Goal: Task Accomplishment & Management: Manage account settings

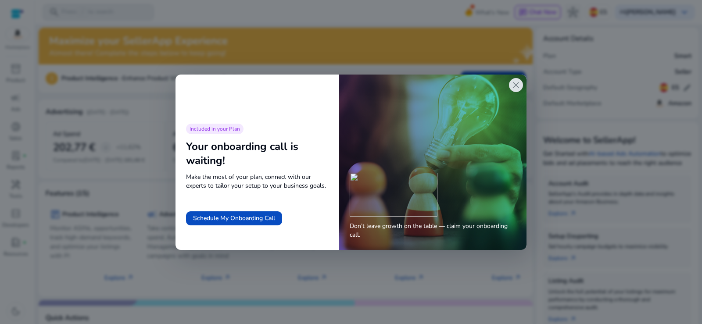
click at [516, 88] on span "close" at bounding box center [516, 85] width 11 height 11
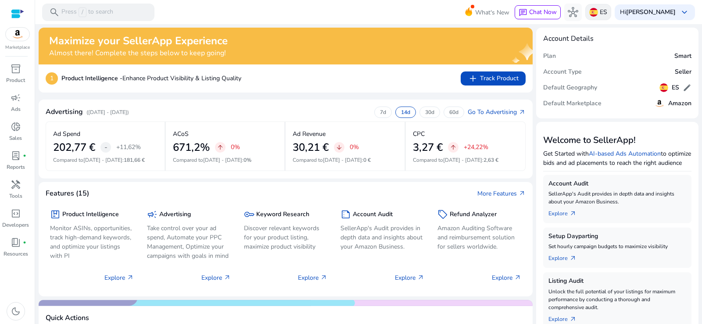
click at [602, 14] on p "ES" at bounding box center [603, 11] width 7 height 15
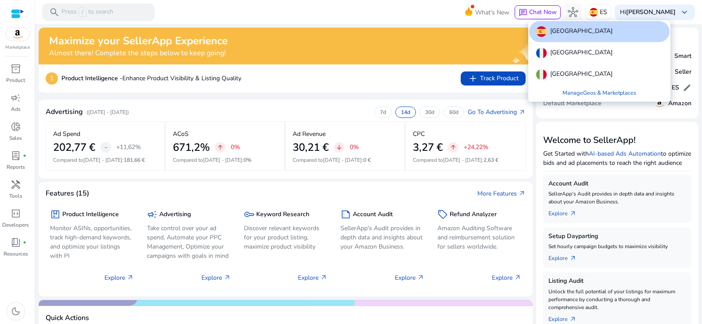
click at [553, 34] on p "[GEOGRAPHIC_DATA]" at bounding box center [581, 31] width 62 height 11
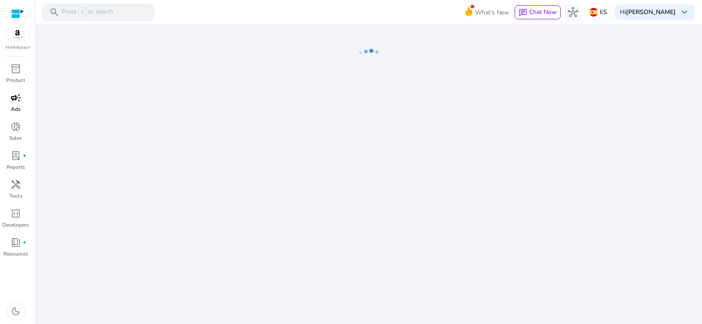
click at [17, 104] on div "campaign" at bounding box center [16, 98] width 25 height 14
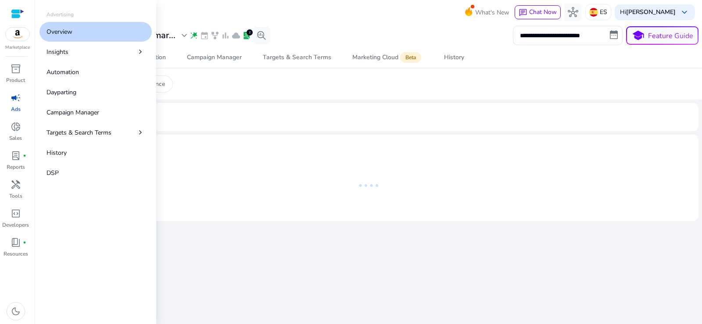
drag, startPoint x: 64, startPoint y: 35, endPoint x: 71, endPoint y: 34, distance: 7.5
click at [64, 35] on p "Overview" at bounding box center [60, 31] width 26 height 9
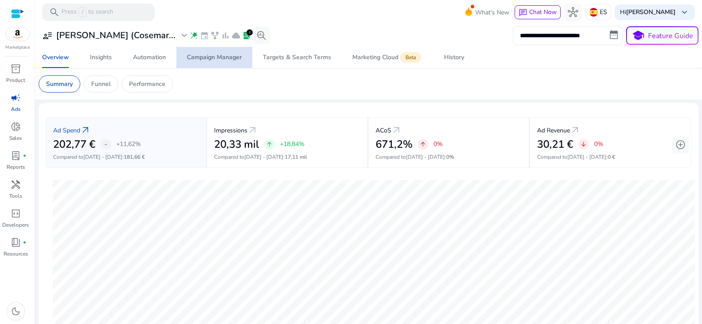
click at [225, 58] on div "Campaign Manager" at bounding box center [214, 57] width 55 height 6
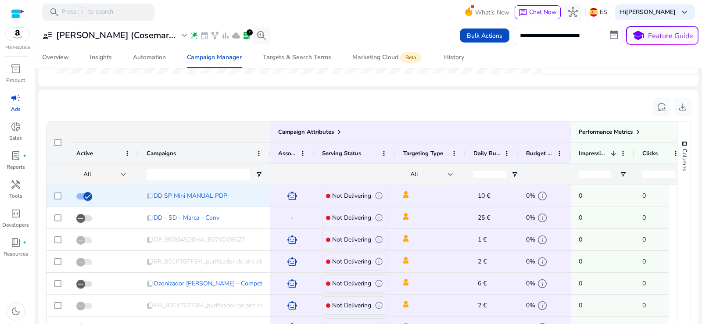
scroll to position [44, 0]
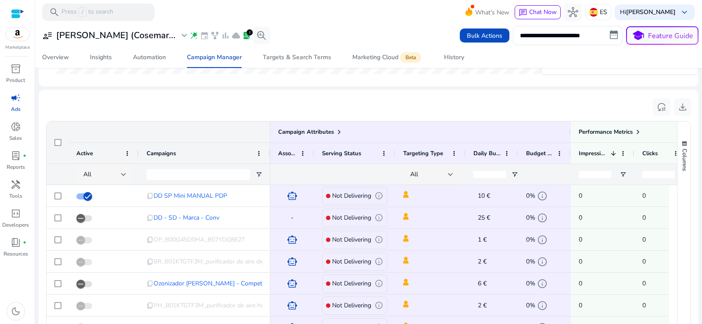
click at [104, 165] on div "All" at bounding box center [104, 174] width 43 height 21
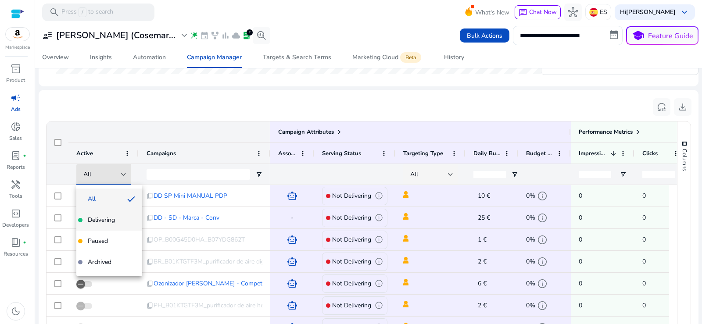
click at [105, 219] on span "Delivering" at bounding box center [101, 220] width 27 height 9
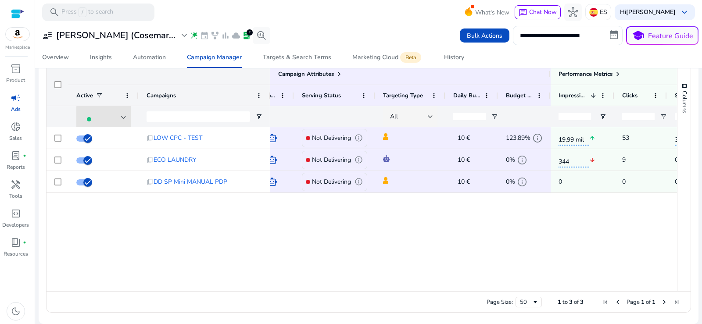
scroll to position [0, 0]
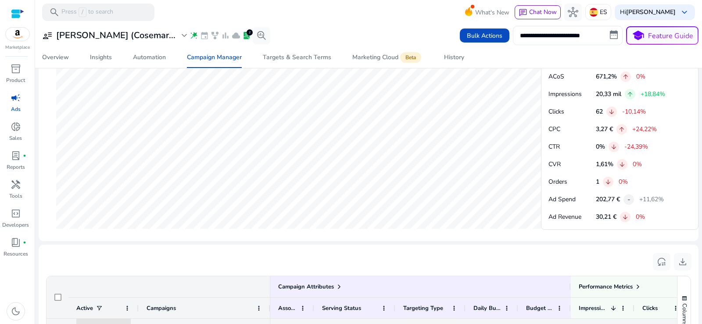
click at [549, 35] on input "**********" at bounding box center [568, 35] width 110 height 19
select select "*"
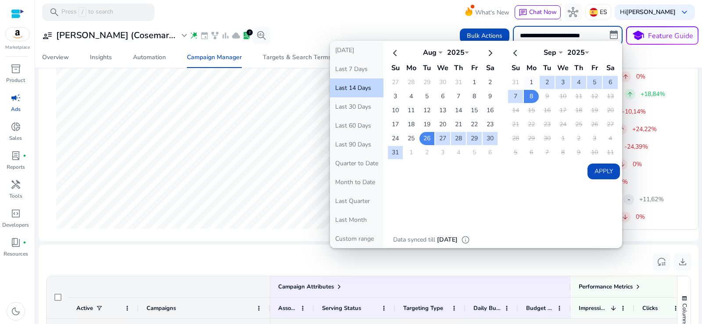
click at [529, 82] on td "1" at bounding box center [531, 82] width 15 height 13
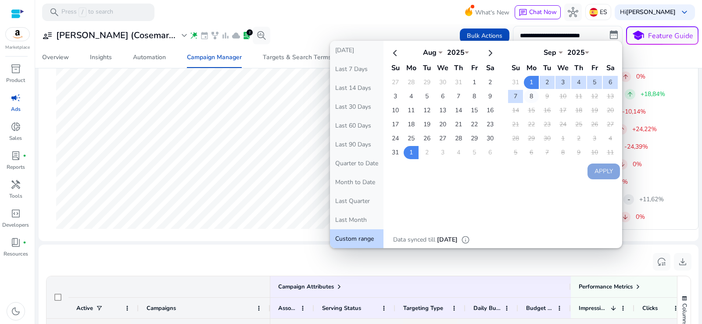
click at [529, 98] on td "8" at bounding box center [531, 96] width 15 height 13
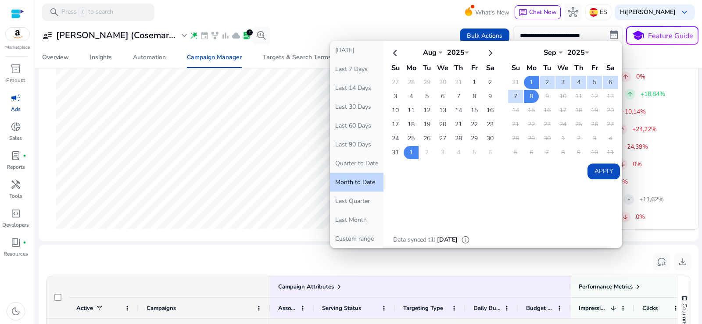
click at [597, 172] on button "Apply" at bounding box center [603, 172] width 32 height 16
type input "**********"
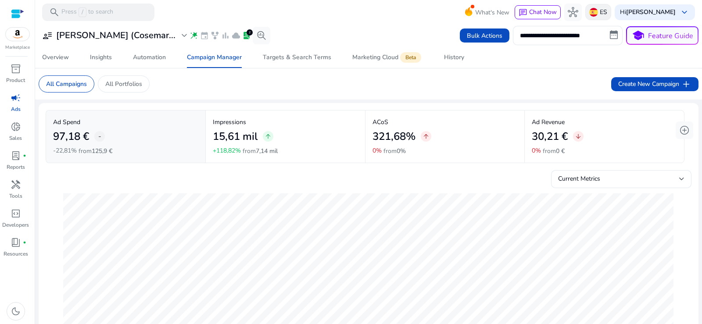
click at [595, 10] on img at bounding box center [593, 12] width 9 height 9
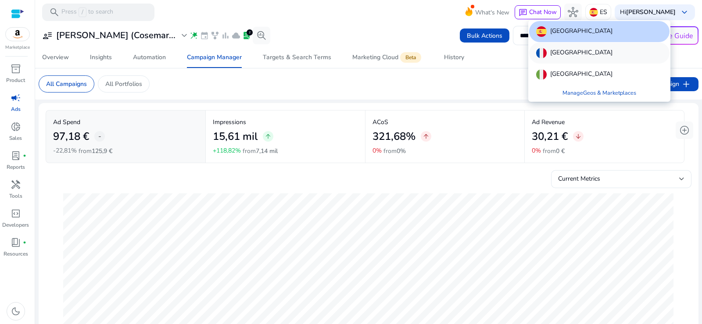
click at [559, 52] on p "[GEOGRAPHIC_DATA]" at bounding box center [581, 53] width 62 height 11
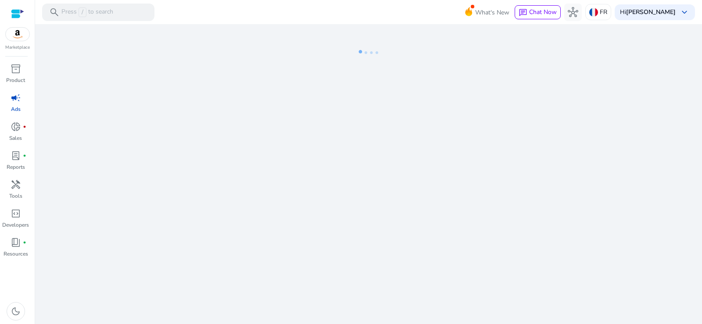
select select "*"
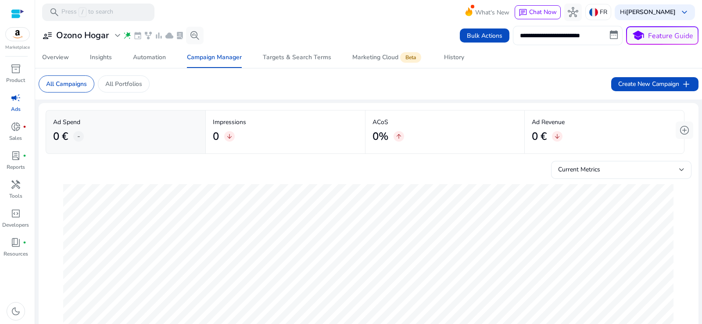
click at [560, 35] on input "**********" at bounding box center [568, 35] width 110 height 19
select select "*"
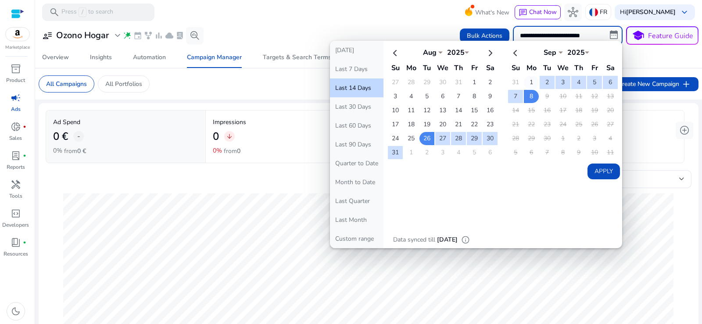
click at [526, 79] on td "1" at bounding box center [531, 82] width 15 height 13
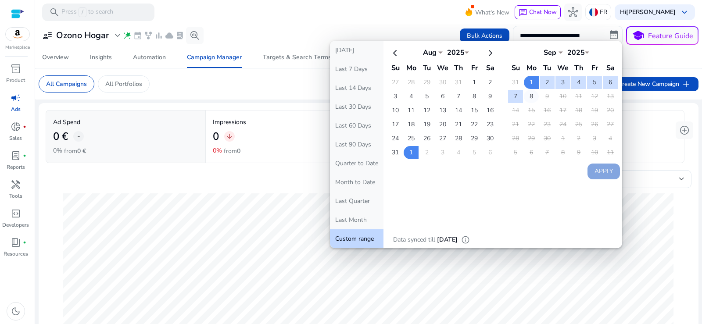
click at [528, 95] on td "8" at bounding box center [531, 96] width 15 height 13
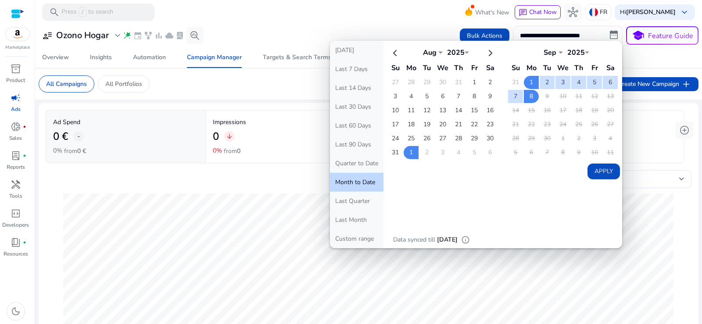
click at [601, 170] on button "Apply" at bounding box center [603, 172] width 32 height 16
type input "**********"
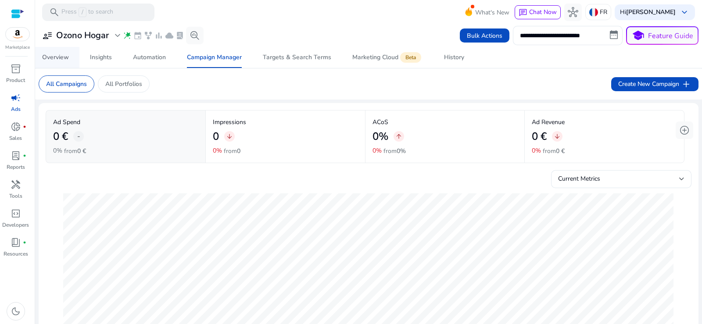
click at [38, 56] on link "Overview" at bounding box center [56, 57] width 48 height 21
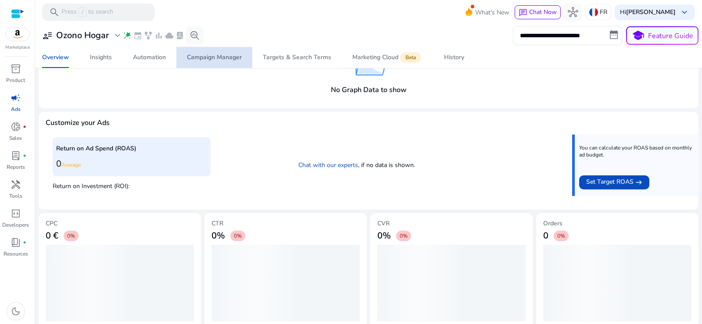
click at [221, 58] on div "Campaign Manager" at bounding box center [214, 57] width 55 height 6
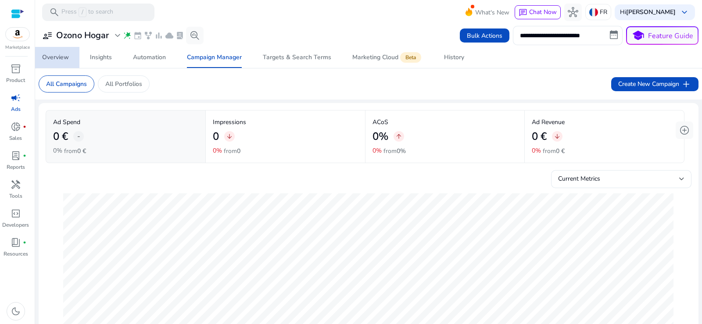
click at [52, 58] on div "Overview" at bounding box center [55, 57] width 27 height 6
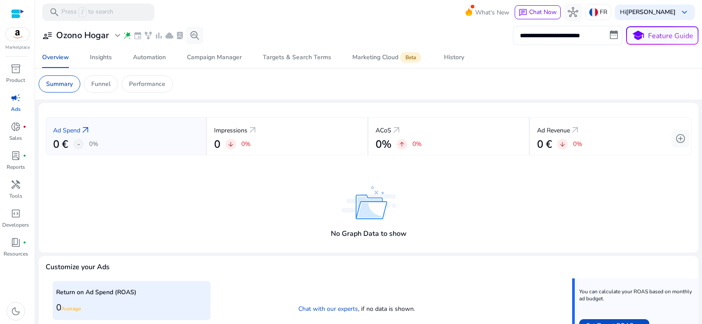
click at [577, 36] on input "**********" at bounding box center [568, 35] width 110 height 19
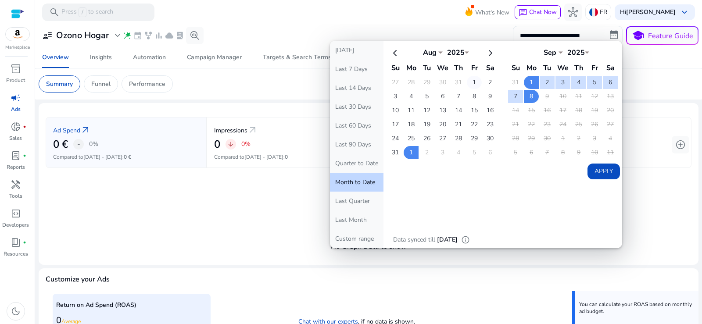
drag, startPoint x: 470, startPoint y: 81, endPoint x: 414, endPoint y: 155, distance: 92.4
click at [469, 81] on td "1" at bounding box center [474, 82] width 15 height 13
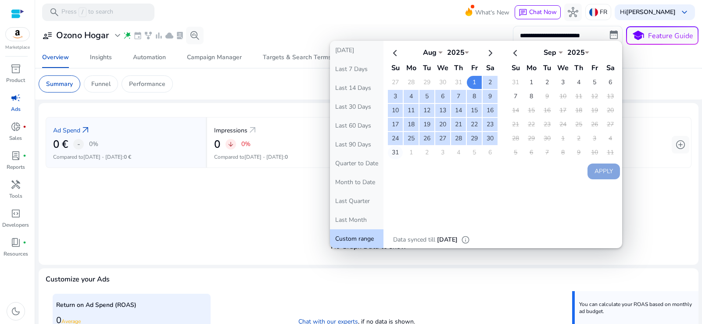
click at [394, 151] on td "31" at bounding box center [395, 152] width 15 height 13
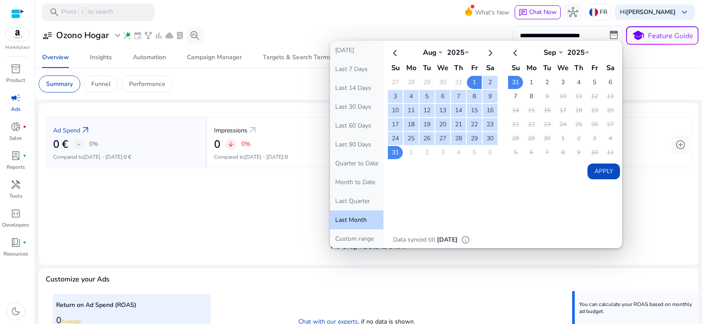
click at [610, 171] on button "Apply" at bounding box center [603, 172] width 32 height 16
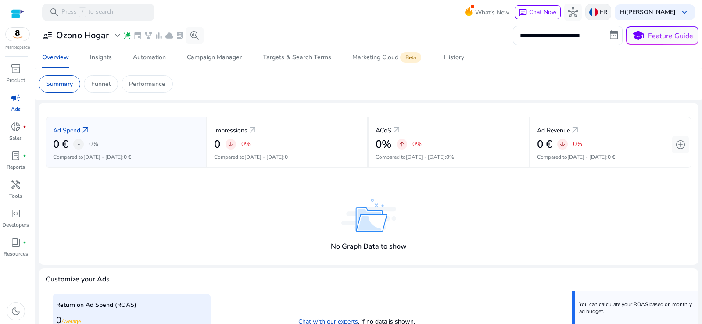
click at [601, 11] on p "FR" at bounding box center [603, 11] width 7 height 15
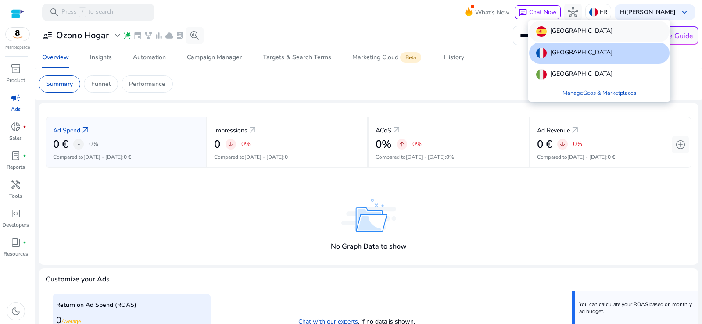
click at [566, 28] on div "[GEOGRAPHIC_DATA]" at bounding box center [599, 31] width 140 height 21
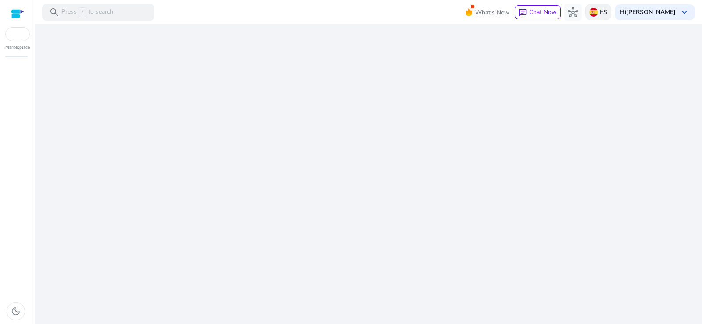
click at [605, 13] on p "ES" at bounding box center [603, 11] width 7 height 15
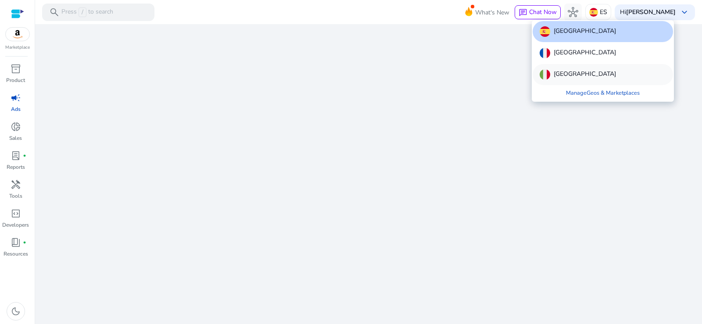
click at [569, 74] on div "[GEOGRAPHIC_DATA]" at bounding box center [603, 74] width 140 height 21
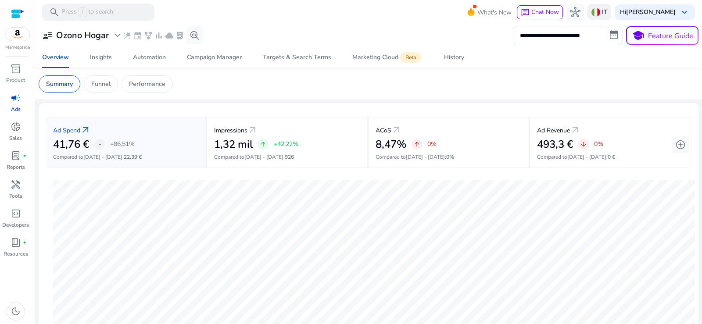
click at [597, 12] on img at bounding box center [595, 12] width 9 height 9
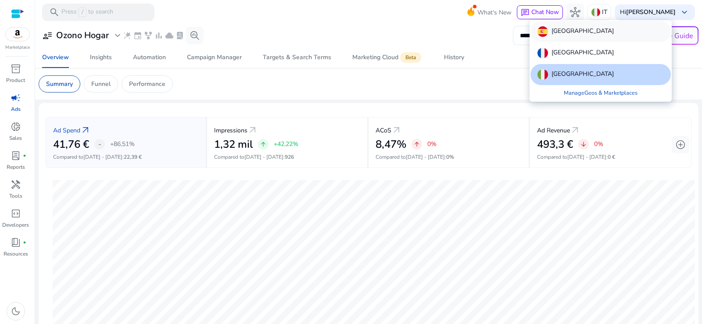
click at [567, 34] on div "[GEOGRAPHIC_DATA]" at bounding box center [600, 31] width 140 height 21
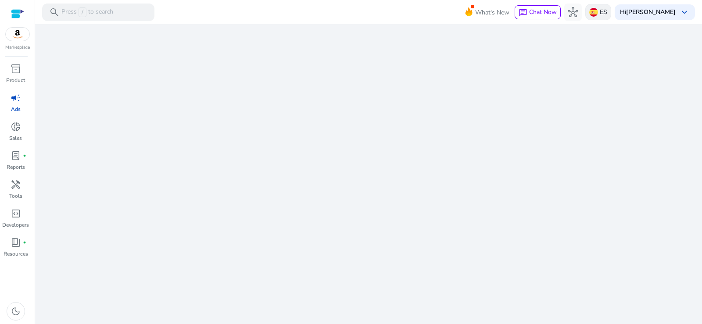
click at [607, 14] on p "ES" at bounding box center [603, 11] width 7 height 15
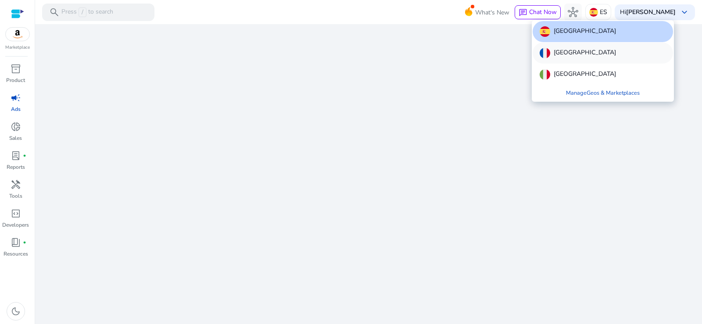
click at [577, 51] on div "[GEOGRAPHIC_DATA]" at bounding box center [603, 53] width 140 height 21
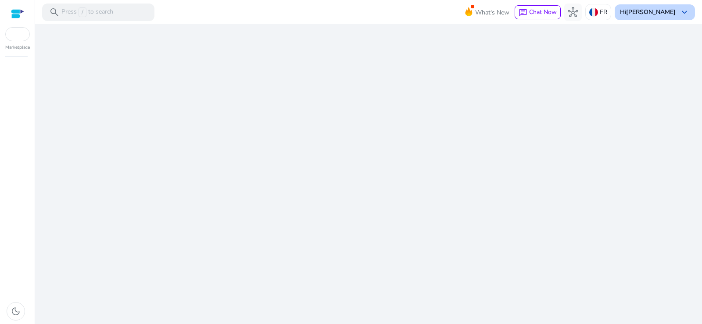
click at [678, 13] on div "Hi [PERSON_NAME] keyboard_arrow_down" at bounding box center [655, 12] width 80 height 16
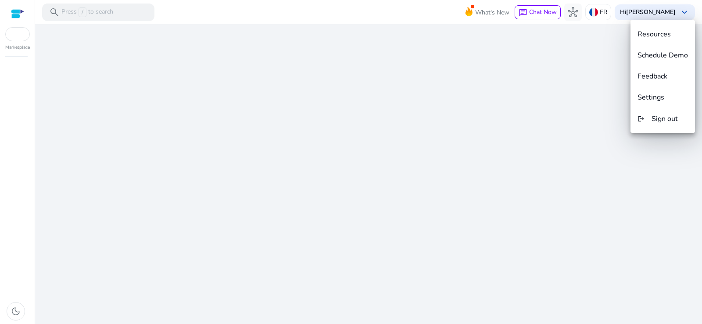
click at [701, 4] on div at bounding box center [351, 162] width 702 height 324
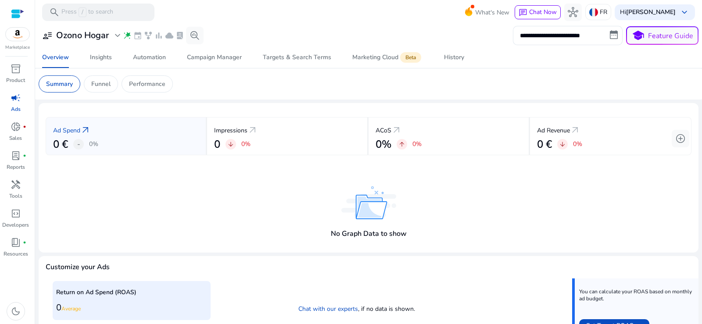
click at [456, 96] on mat-card "Summary Funnel Performance" at bounding box center [369, 83] width 674 height 31
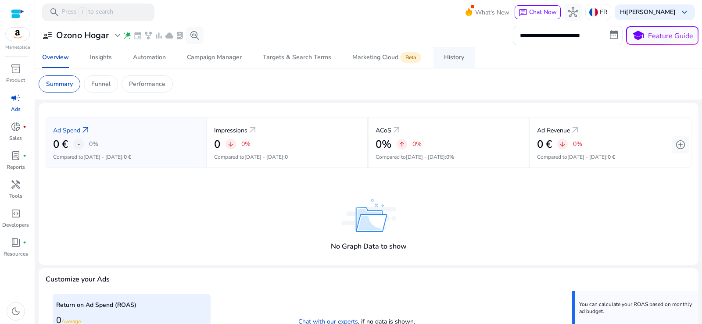
click at [461, 59] on div "History" at bounding box center [454, 57] width 20 height 6
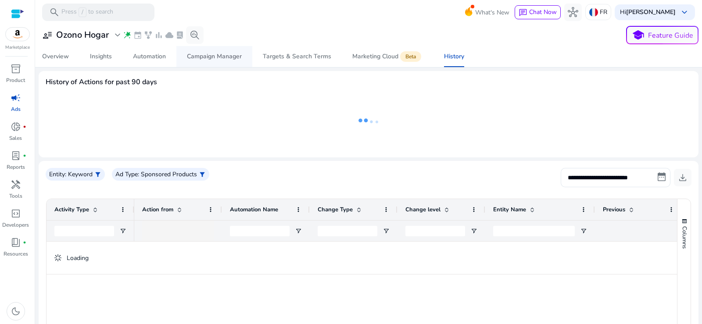
click at [211, 54] on div "Campaign Manager" at bounding box center [214, 57] width 55 height 6
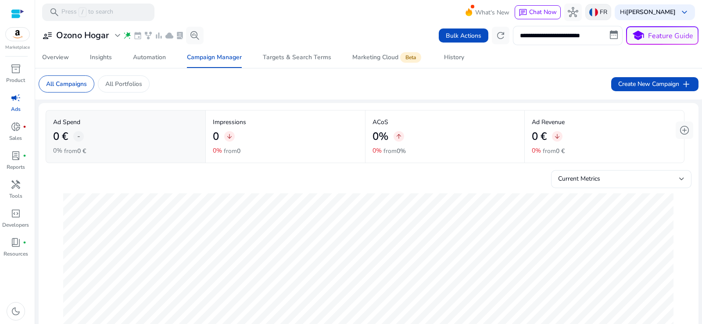
click at [600, 6] on div "FR" at bounding box center [598, 12] width 26 height 16
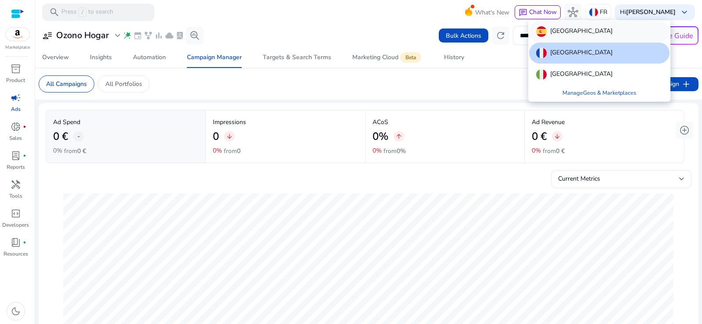
click at [567, 26] on div "[GEOGRAPHIC_DATA]" at bounding box center [599, 31] width 140 height 21
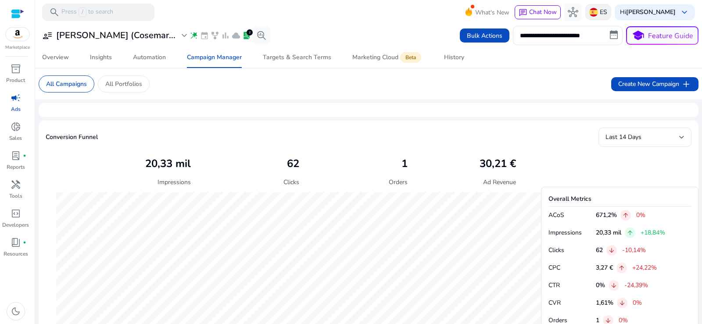
click at [601, 11] on div "ES" at bounding box center [598, 12] width 26 height 16
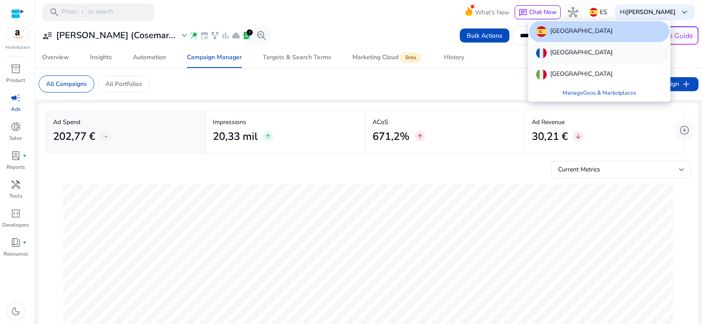
click at [571, 53] on div "[GEOGRAPHIC_DATA]" at bounding box center [599, 53] width 140 height 21
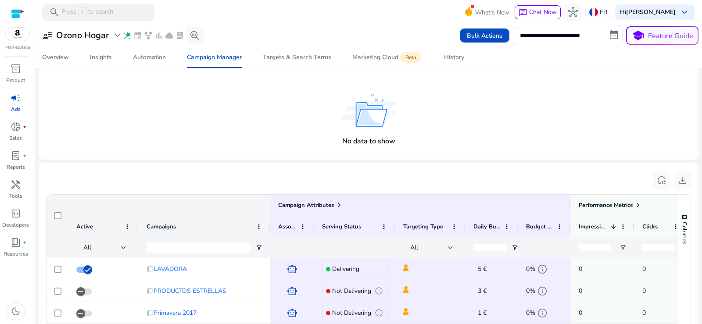
scroll to position [454, 0]
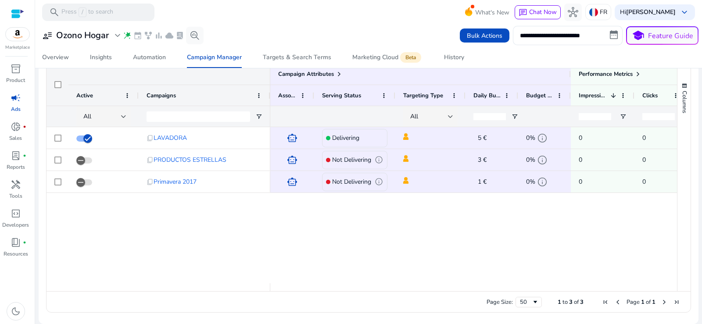
drag, startPoint x: 354, startPoint y: 288, endPoint x: 437, endPoint y: 297, distance: 83.4
click at [423, 295] on div "Drag here to set row groups Drag here to set column labels Campaign Attributes …" at bounding box center [368, 188] width 645 height 250
drag, startPoint x: 453, startPoint y: 286, endPoint x: 495, endPoint y: 286, distance: 42.6
click at [495, 286] on div at bounding box center [585, 287] width 630 height 8
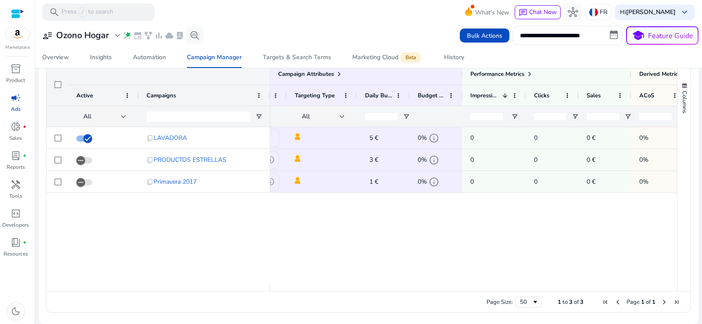
scroll to position [0, 165]
